Goal: Communication & Community: Answer question/provide support

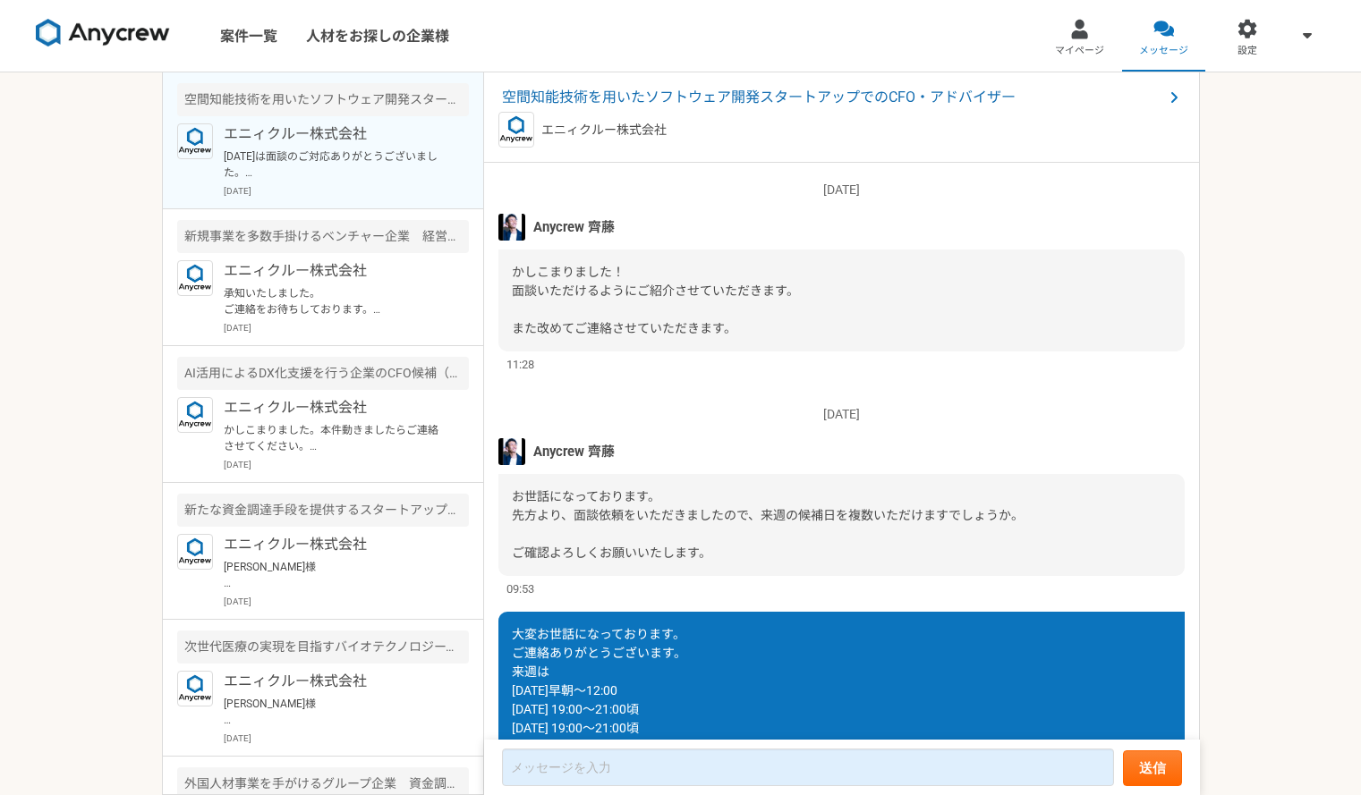
scroll to position [1280, 0]
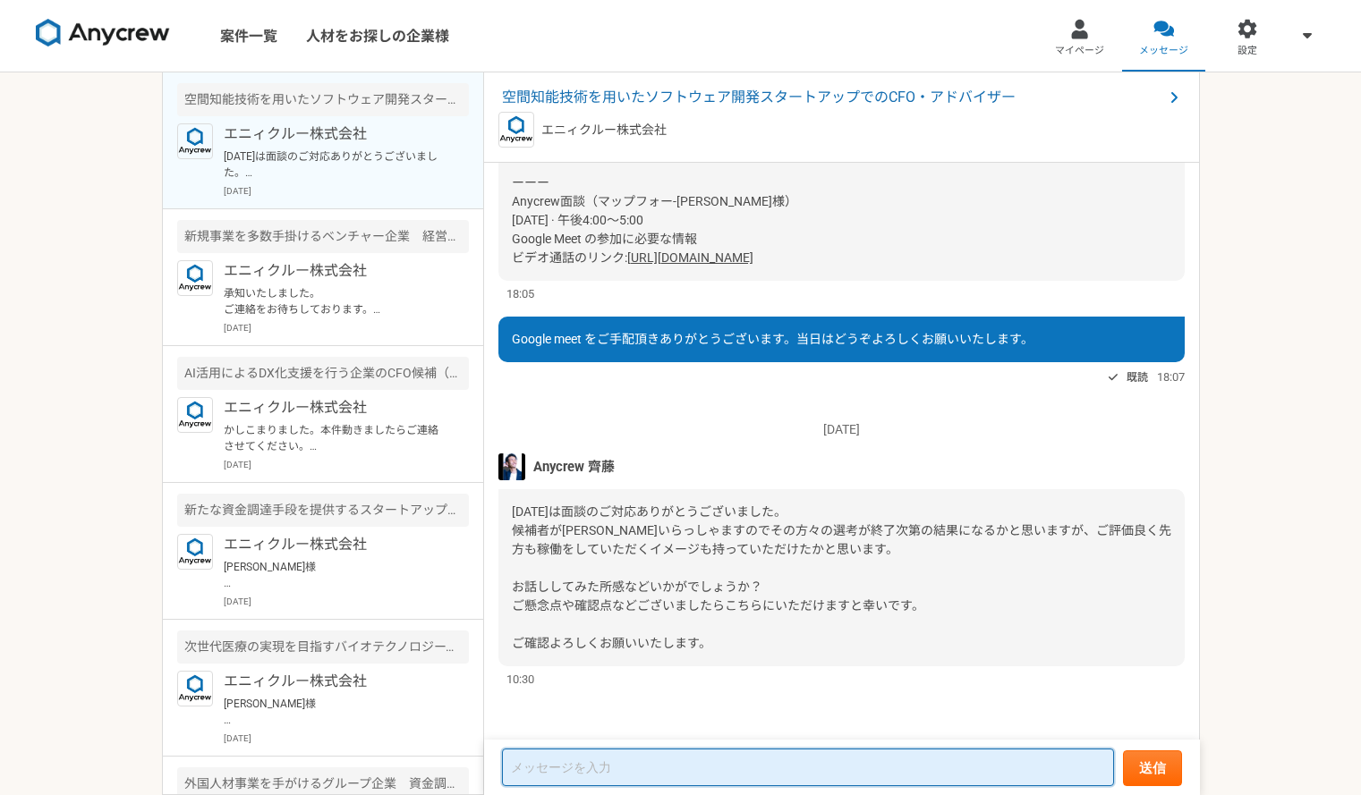
click at [642, 775] on textarea at bounding box center [808, 768] width 612 height 38
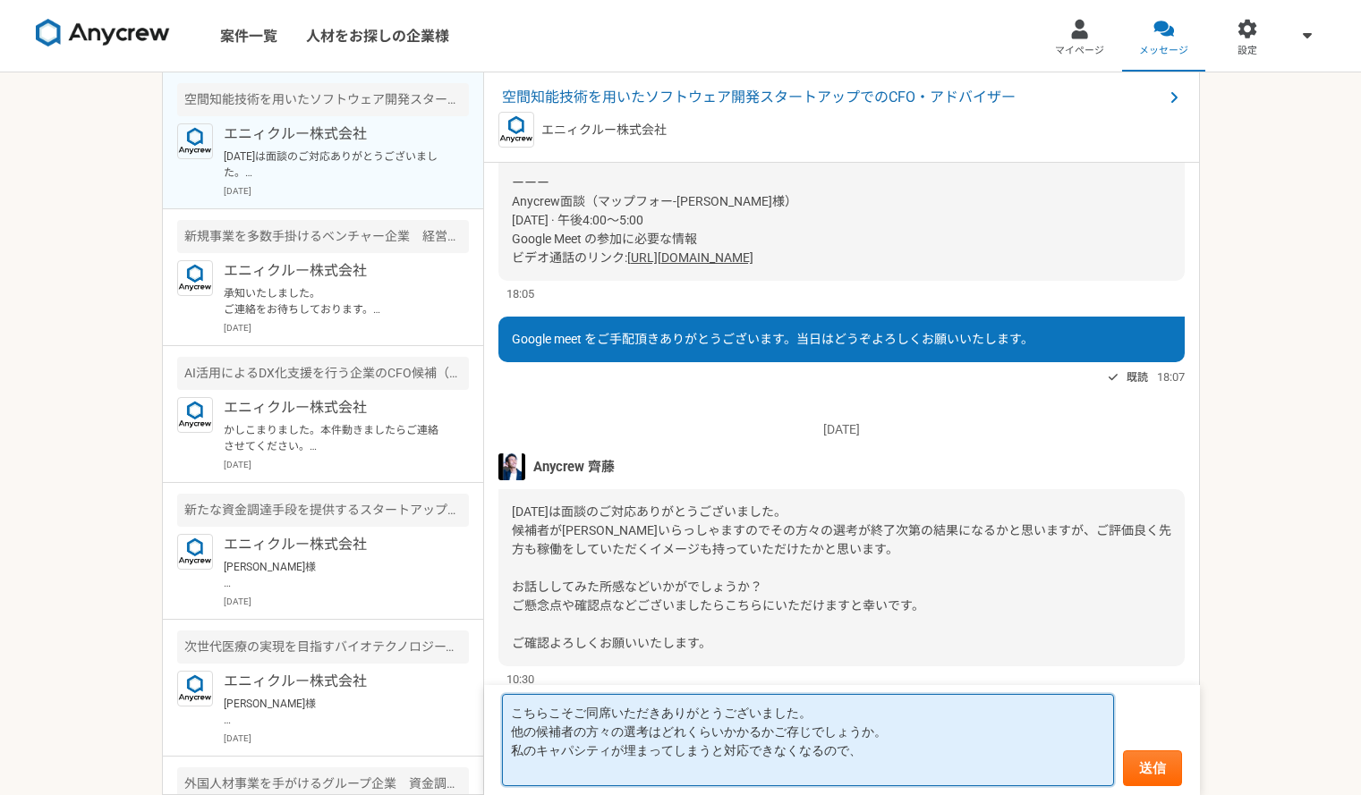
click at [830, 705] on textarea "こちらこそご同席いただきありがとうございました。 他の候補者の方々の選考はどれくらいかかるかご存じでしょうか。 私のキャパシティが埋まってしまうと対応できなく…" at bounding box center [808, 740] width 612 height 92
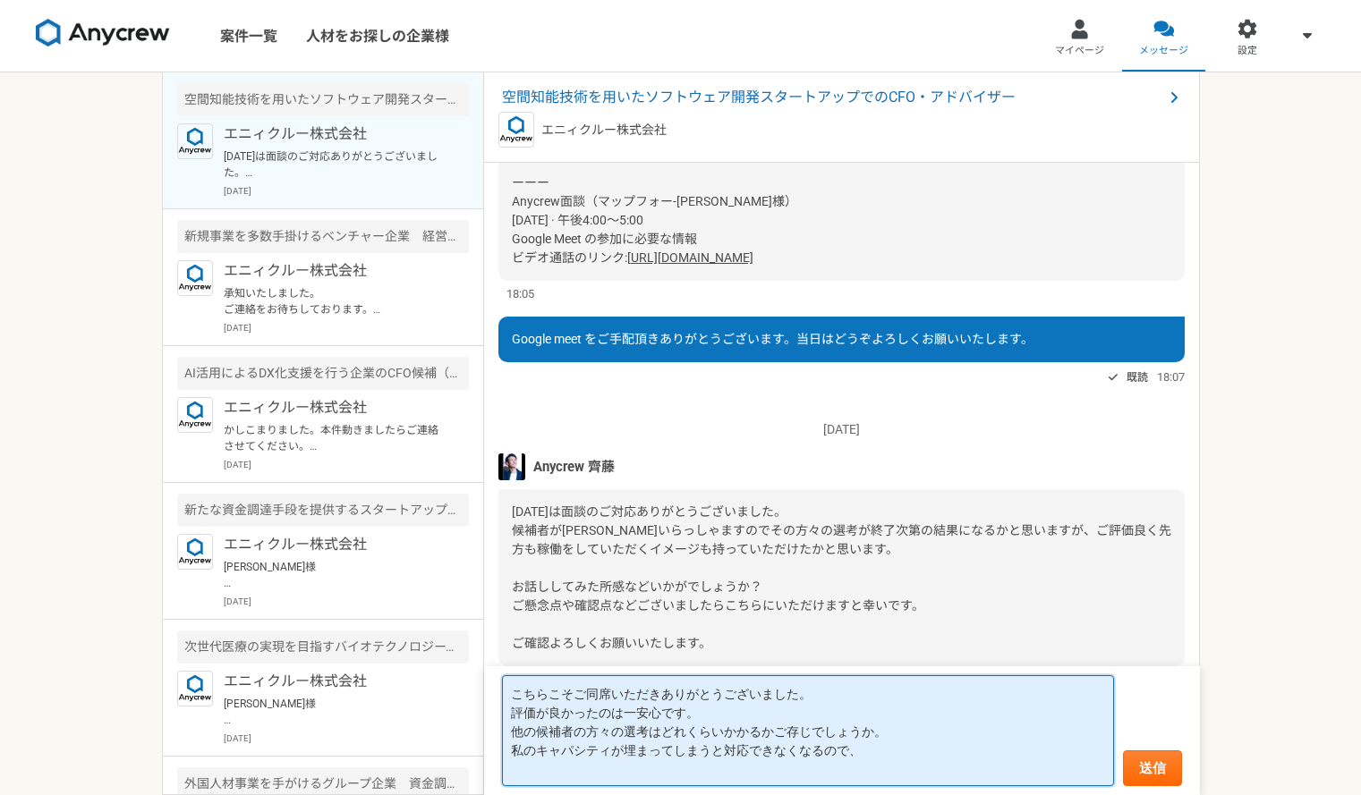
click at [866, 763] on textarea "こちらこそご同席いただきありがとうございました。 評価が良かったのは一安心です。 他の候補者の方々の選考はどれくらいかかるかご存じでしょうか。 私のキャパシテ…" at bounding box center [808, 731] width 612 height 111
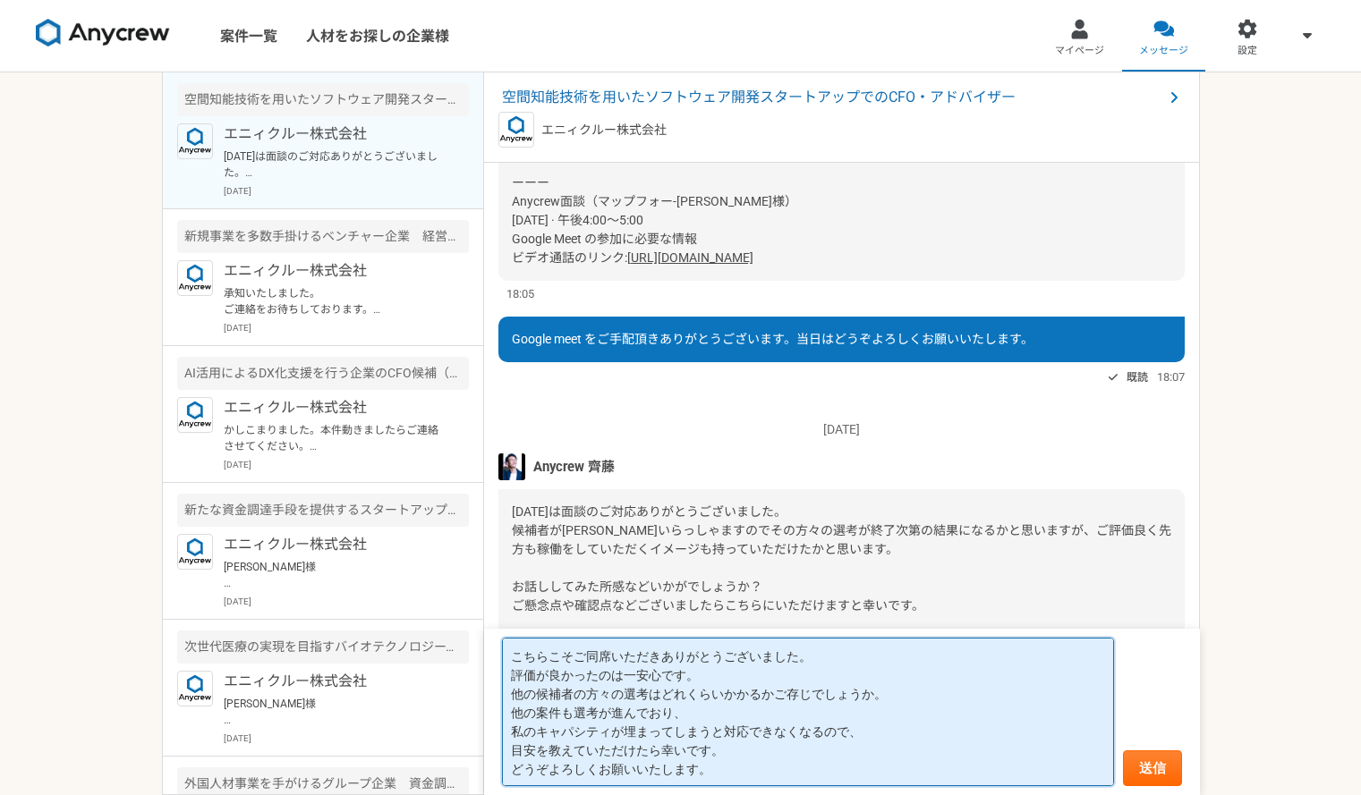
click at [771, 675] on textarea "こちらこそご同席いただきありがとうございました。 評価が良かったのは一安心です。 他の候補者の方々の選考はどれくらいかかるかご存じでしょうか。 他の案件も選考…" at bounding box center [808, 712] width 612 height 149
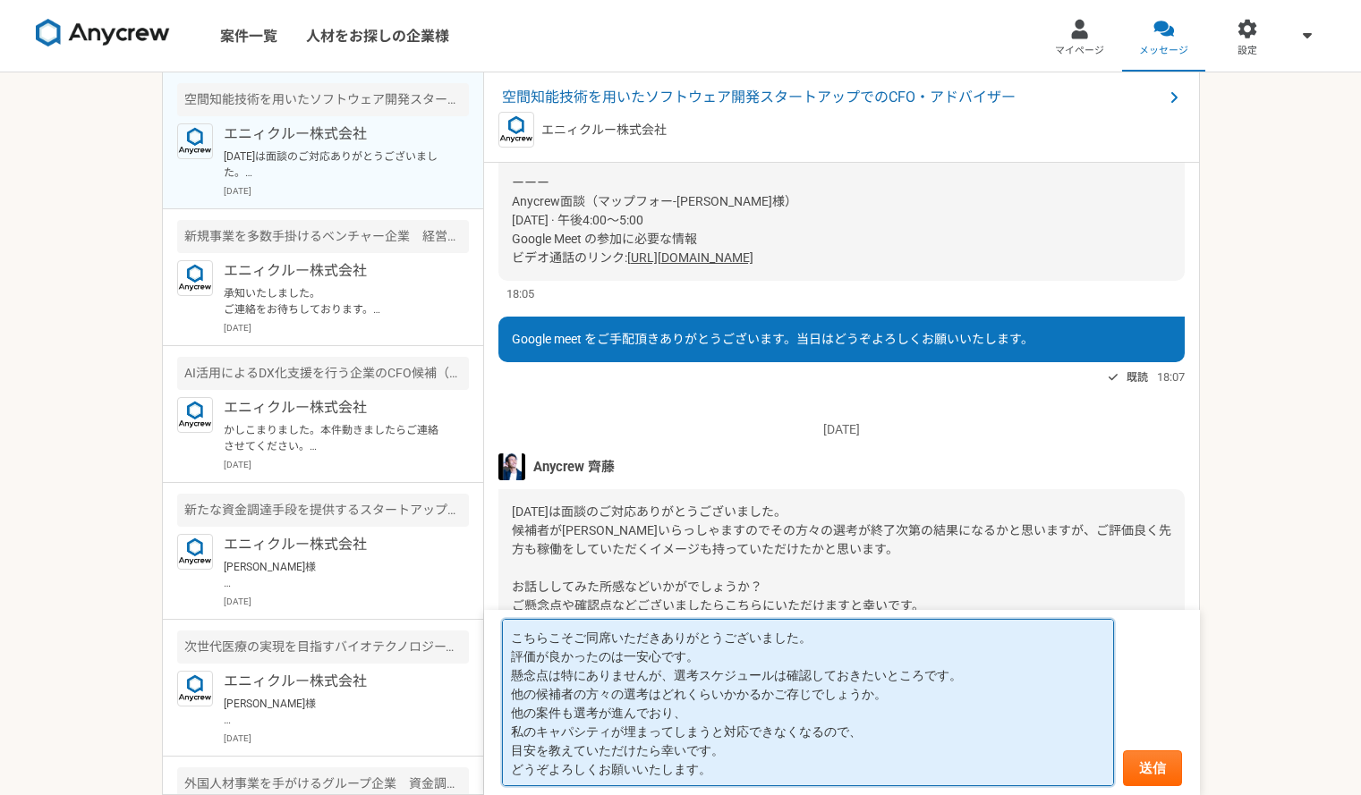
click at [542, 712] on textarea "こちらこそご同席いただきありがとうございました。 評価が良かったのは一安心です。 懸念点は特にありませんが、選考スケジュールは確認しておきたいところです。 他…" at bounding box center [808, 702] width 612 height 167
click at [661, 719] on textarea "こちらこそご同席いただきありがとうございました。 評価が良かったのは一安心です。 懸念点は特にありませんが、選考スケジュールは確認しておきたいところです。 他…" at bounding box center [808, 702] width 612 height 167
drag, startPoint x: 626, startPoint y: 658, endPoint x: 601, endPoint y: 655, distance: 25.2
click at [601, 655] on textarea "こちらこそご同席いただきありがとうございました。 評価が良かったのは一安心です。 懸念点は特にありませんが、選考スケジュールは確認しておきたいところです。 他…" at bounding box center [808, 702] width 612 height 167
click at [787, 685] on textarea "こちらこそご同席いただきありがとうございました。 評価が良かったとのこと、一安心です。 懸念点は特にありませんが、選考スケジュールは確認しておきたいところです…" at bounding box center [808, 702] width 612 height 167
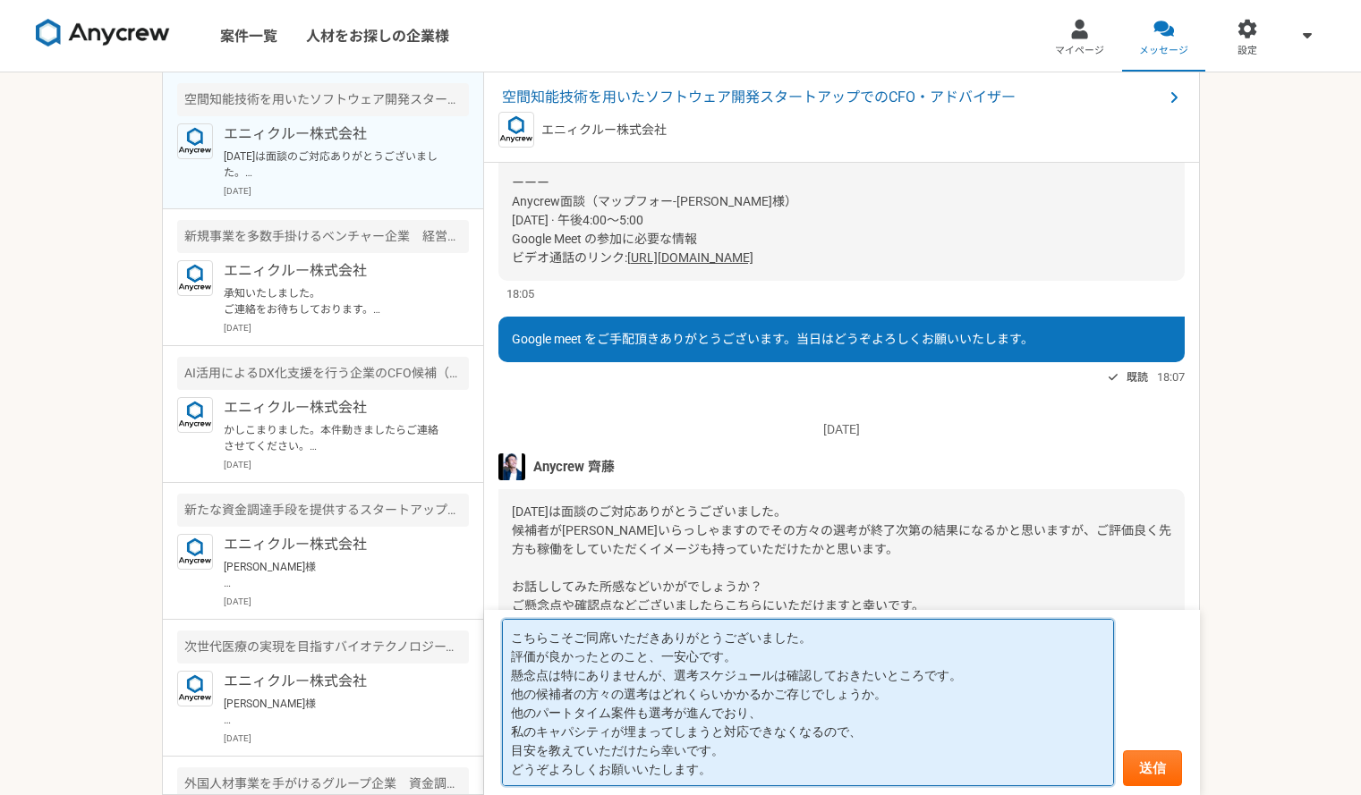
click at [940, 700] on textarea "こちらこそご同席いただきありがとうございました。 評価が良かったとのこと、一安心です。 懸念点は特にありませんが、選考スケジュールは確認しておきたいところです…" at bounding box center [808, 702] width 612 height 167
type textarea "こちらこそご同席いただきありがとうございました。 評価が良かったとのこと、一安心です。 懸念点は特にありませんが、選考スケジュールは確認しておきたいところです…"
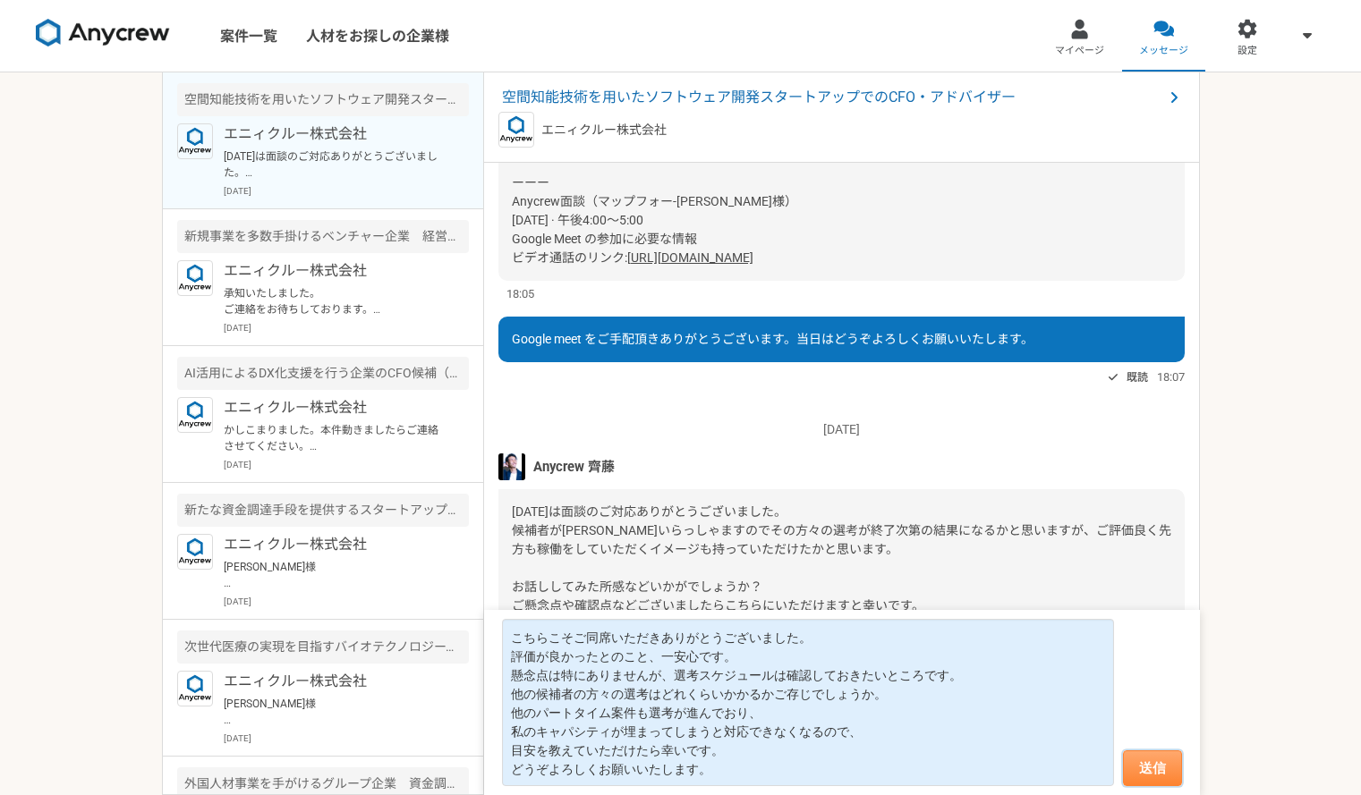
click at [1159, 761] on button "送信" at bounding box center [1152, 769] width 59 height 36
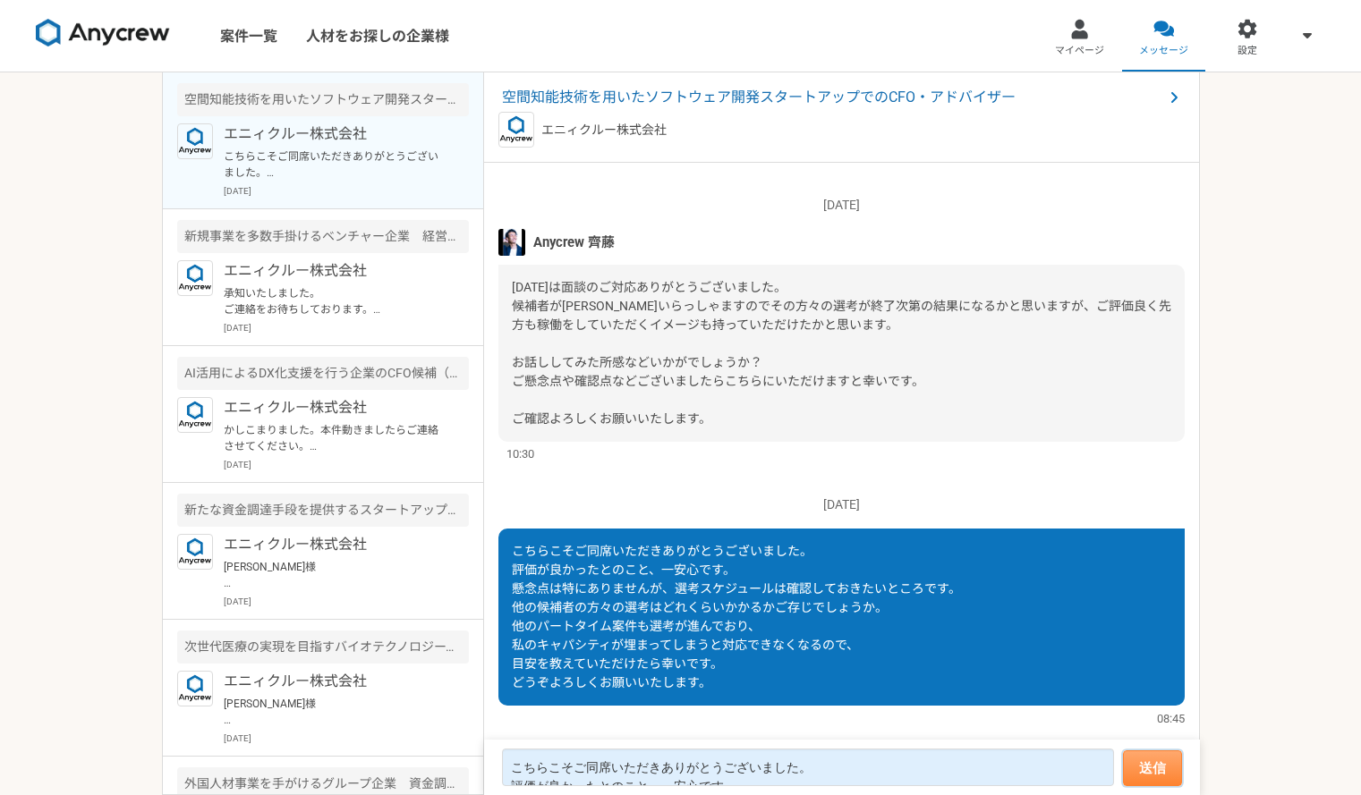
scroll to position [1320, 0]
